Goal: Information Seeking & Learning: Learn about a topic

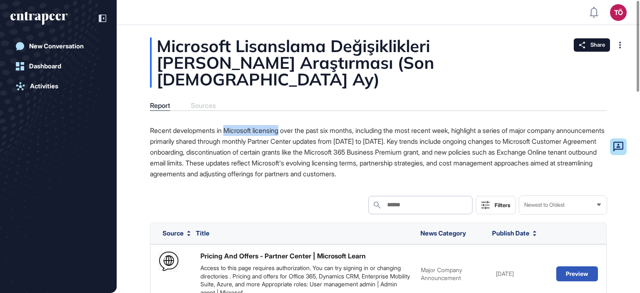
drag, startPoint x: 228, startPoint y: 113, endPoint x: 285, endPoint y: 113, distance: 57.9
click at [285, 125] on p "Recent developments in Microsoft licensing over the past six months, including …" at bounding box center [378, 152] width 457 height 54
copy p "Microsoft licensing"
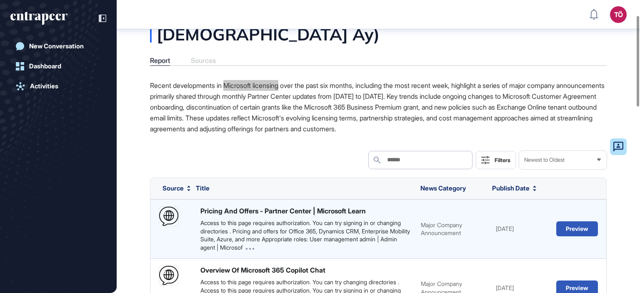
scroll to position [50, 0]
click at [578, 221] on button "Preview" at bounding box center [577, 228] width 42 height 15
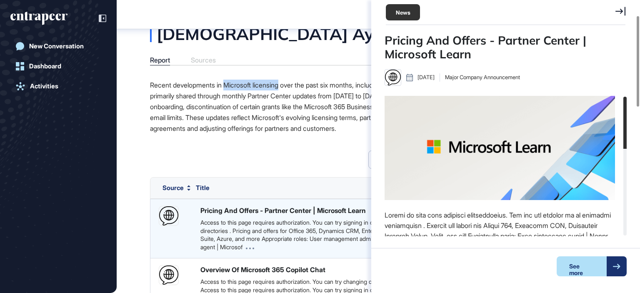
scroll to position [4, 0]
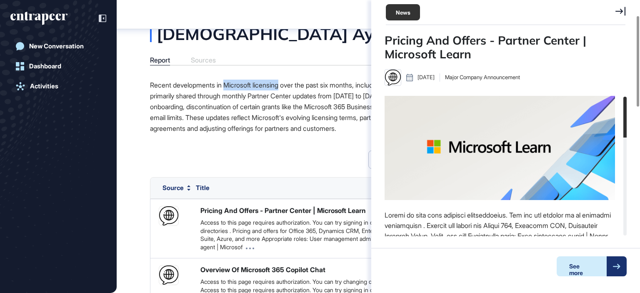
click at [582, 263] on div "See more" at bounding box center [582, 266] width 50 height 20
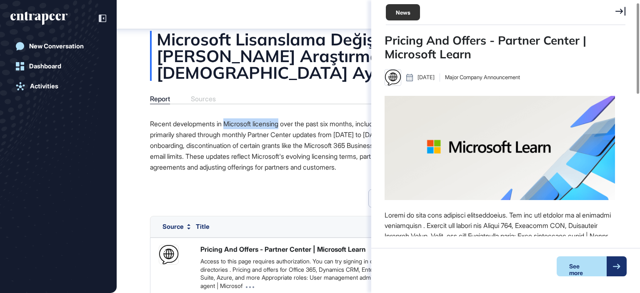
scroll to position [8, 0]
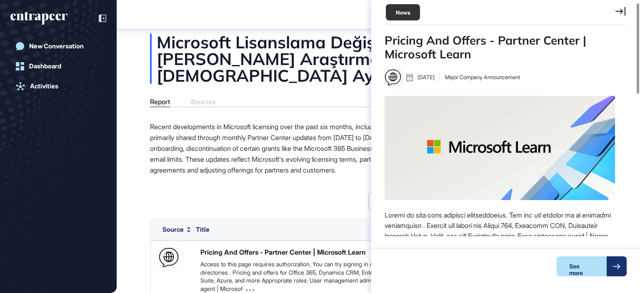
click at [246, 192] on div "Search Search Filters Newest to Oldest" at bounding box center [378, 201] width 457 height 18
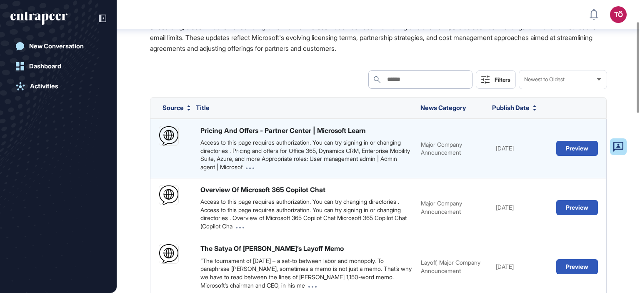
scroll to position [133, 0]
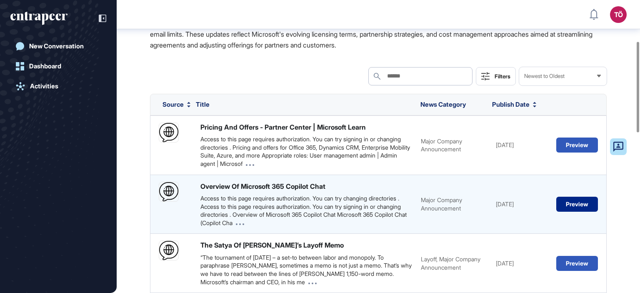
click at [566, 197] on button "Preview" at bounding box center [577, 204] width 42 height 15
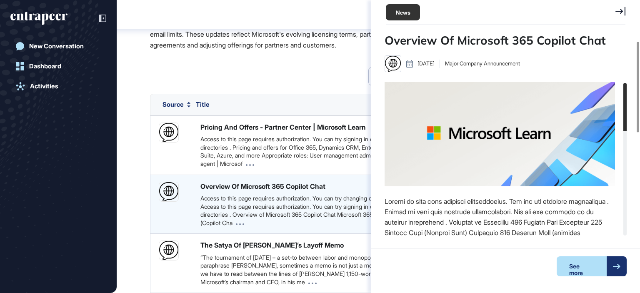
scroll to position [4, 0]
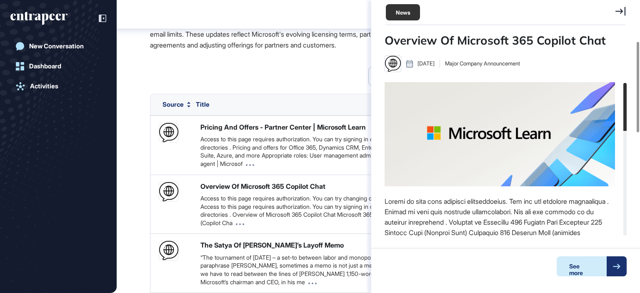
click at [592, 267] on div "See more" at bounding box center [582, 266] width 50 height 20
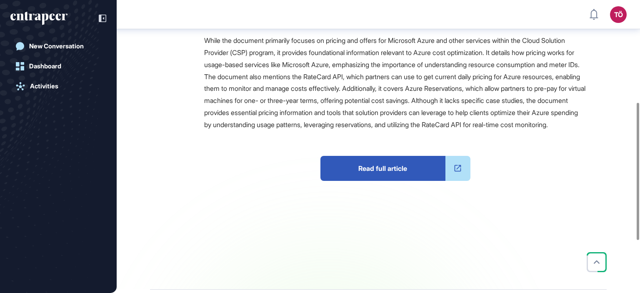
scroll to position [330, 0]
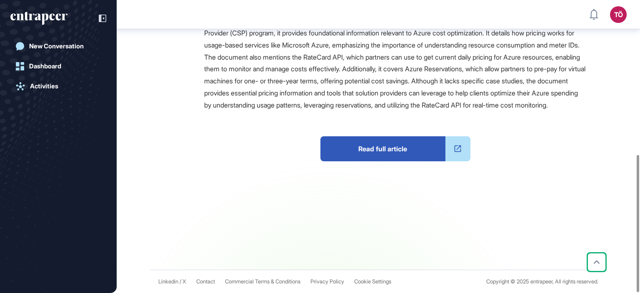
click at [416, 145] on span "Read full article" at bounding box center [382, 148] width 125 height 25
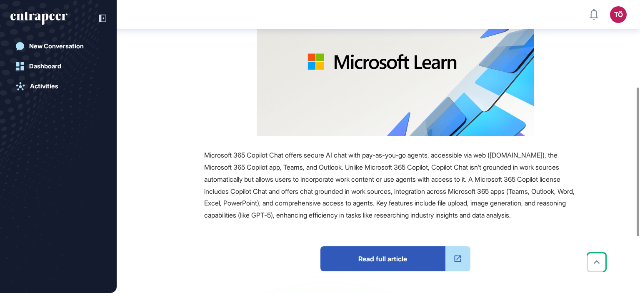
scroll to position [171, 0]
click at [418, 253] on span "Read full article" at bounding box center [382, 258] width 125 height 25
